Goal: Task Accomplishment & Management: Manage account settings

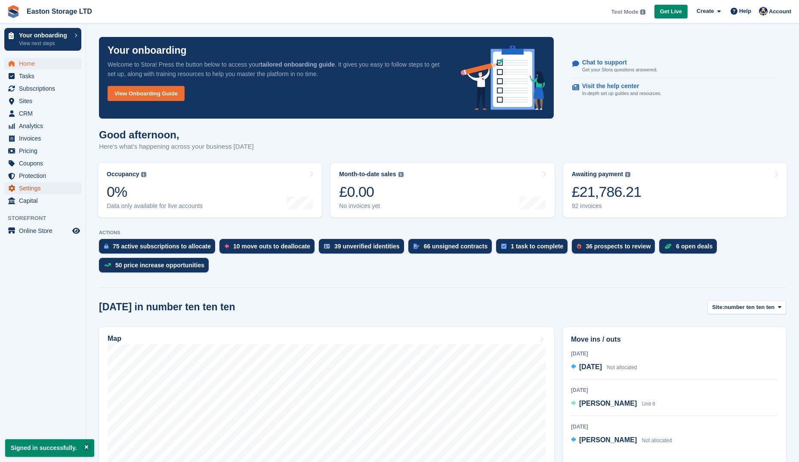
click at [43, 192] on span "Settings" at bounding box center [45, 188] width 52 height 12
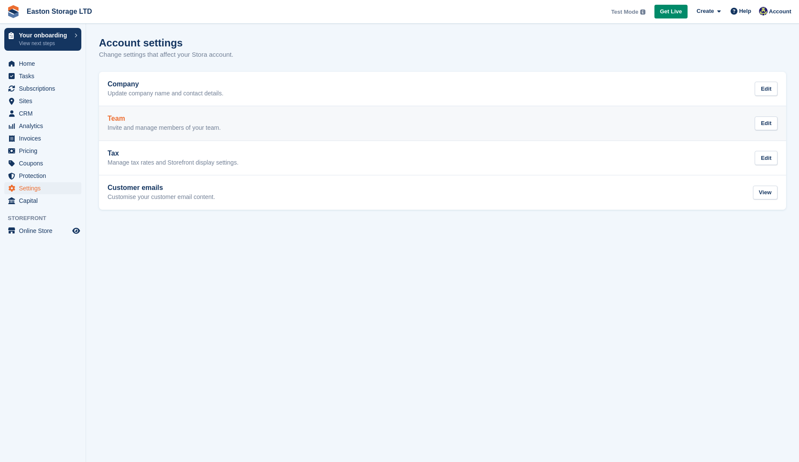
click at [165, 116] on h2 "Team" at bounding box center [164, 119] width 113 height 8
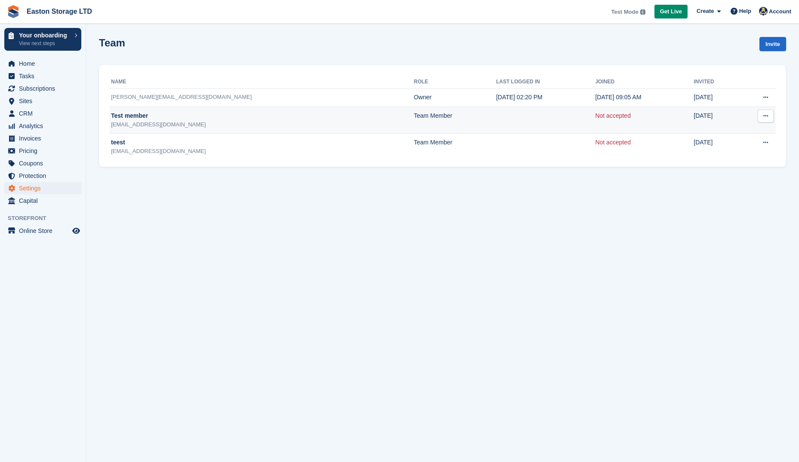
click at [767, 117] on icon at bounding box center [765, 116] width 5 height 6
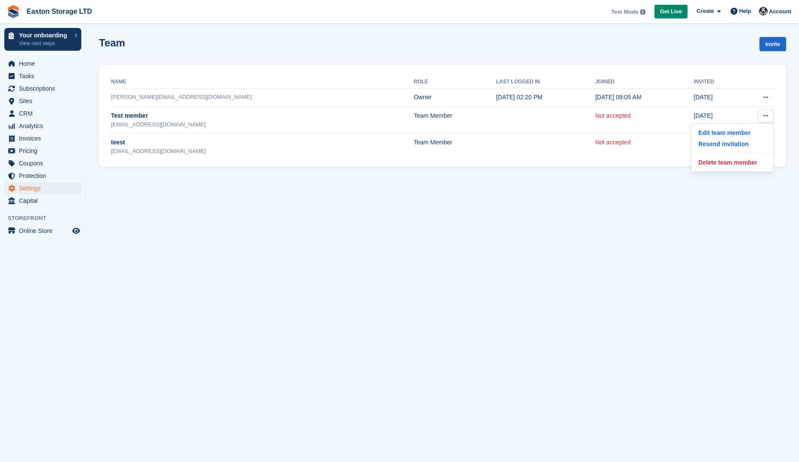
click at [656, 248] on section "Team Invite Name Role Last logged in Joined Invited beaston+storageltd@stora.co…" at bounding box center [442, 231] width 713 height 462
click at [759, 97] on button at bounding box center [765, 97] width 16 height 13
click at [672, 224] on section "Team Invite Name Role Last logged in Joined Invited beaston+storageltd@stora.co…" at bounding box center [442, 231] width 713 height 462
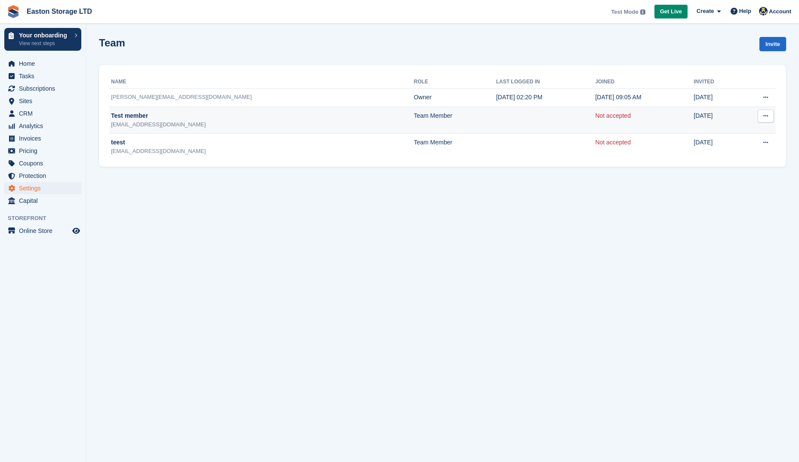
click at [771, 115] on button at bounding box center [765, 116] width 16 height 13
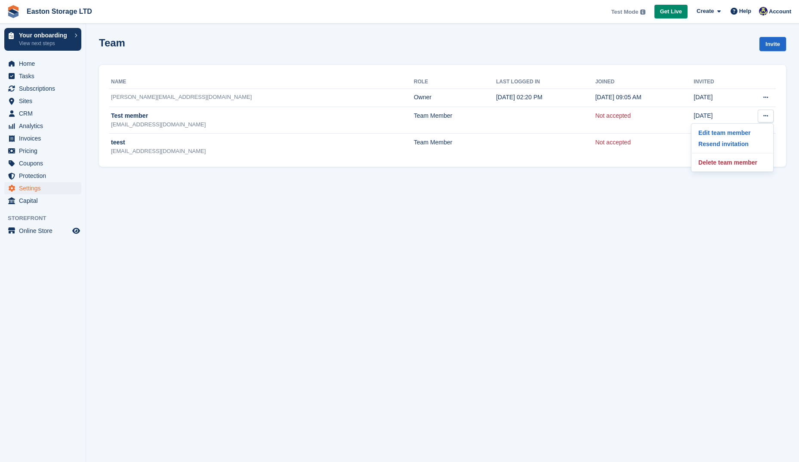
click at [561, 251] on section "Team Invite Name Role Last logged in Joined Invited beaston+storageltd@stora.co…" at bounding box center [442, 231] width 713 height 462
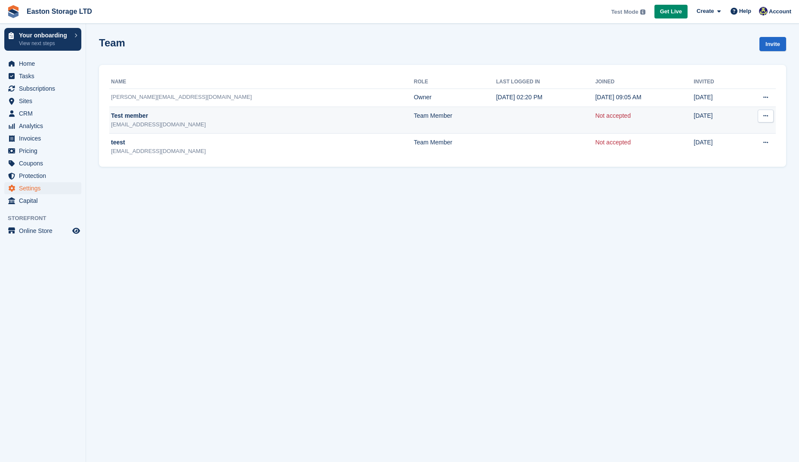
click at [764, 116] on icon at bounding box center [765, 116] width 5 height 6
